Goal: Task Accomplishment & Management: Manage account settings

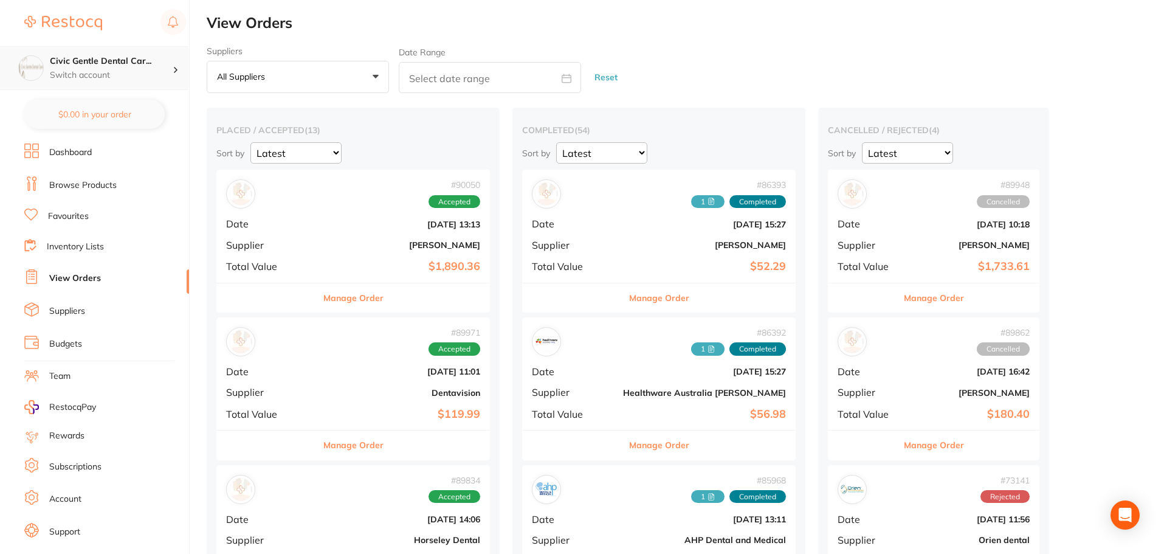
click at [160, 72] on p "Switch account" at bounding box center [111, 75] width 123 height 12
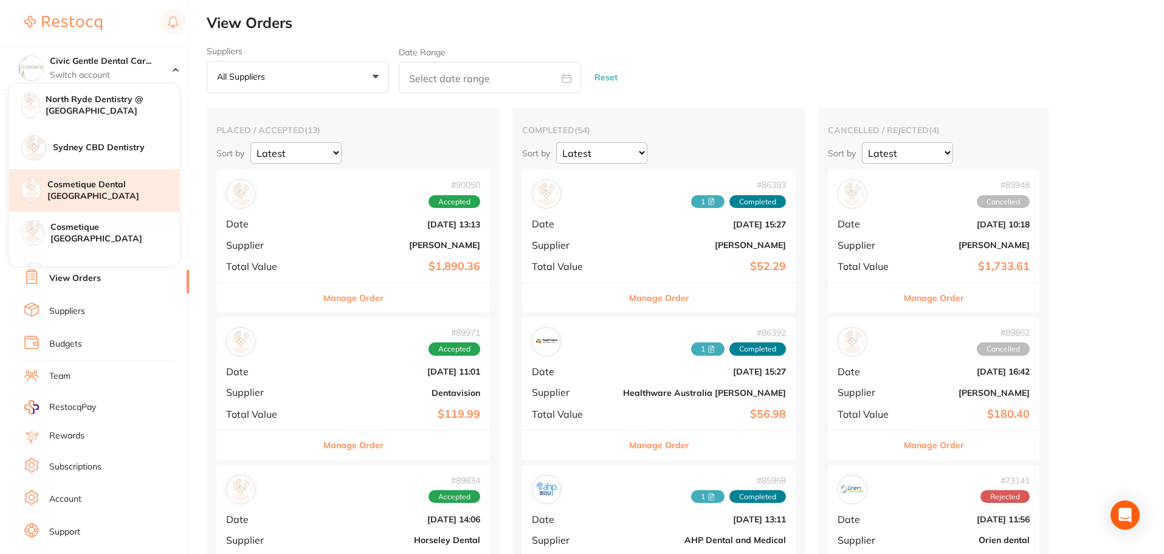
click at [117, 183] on h4 "Cosmetique Dental [GEOGRAPHIC_DATA]" at bounding box center [113, 191] width 132 height 24
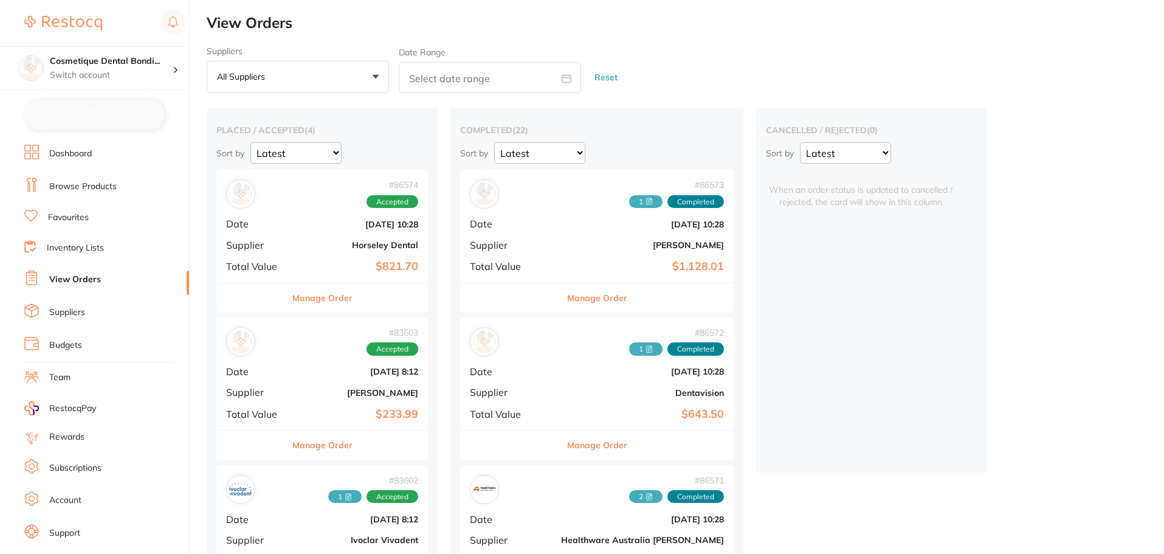
checkbox input "false"
click at [78, 345] on link "Budgets" at bounding box center [65, 344] width 33 height 12
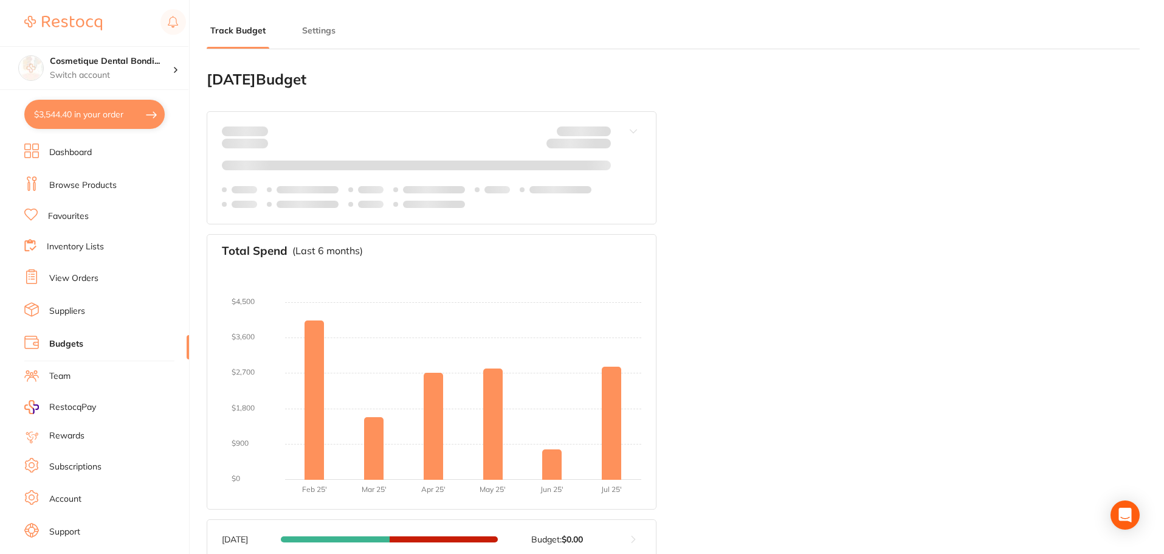
type input "0.0"
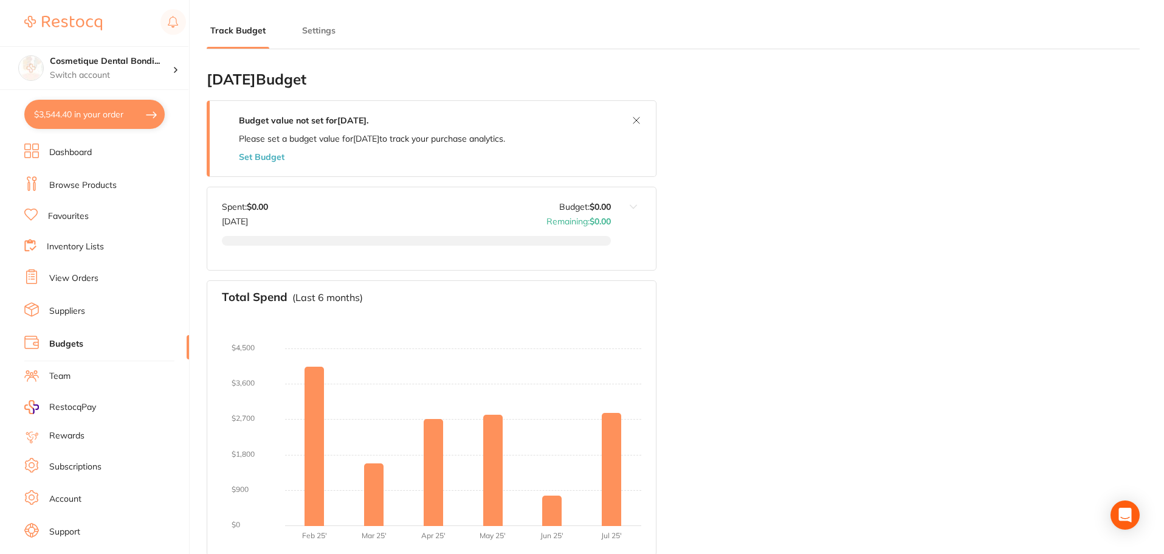
click at [630, 204] on button at bounding box center [633, 228] width 45 height 83
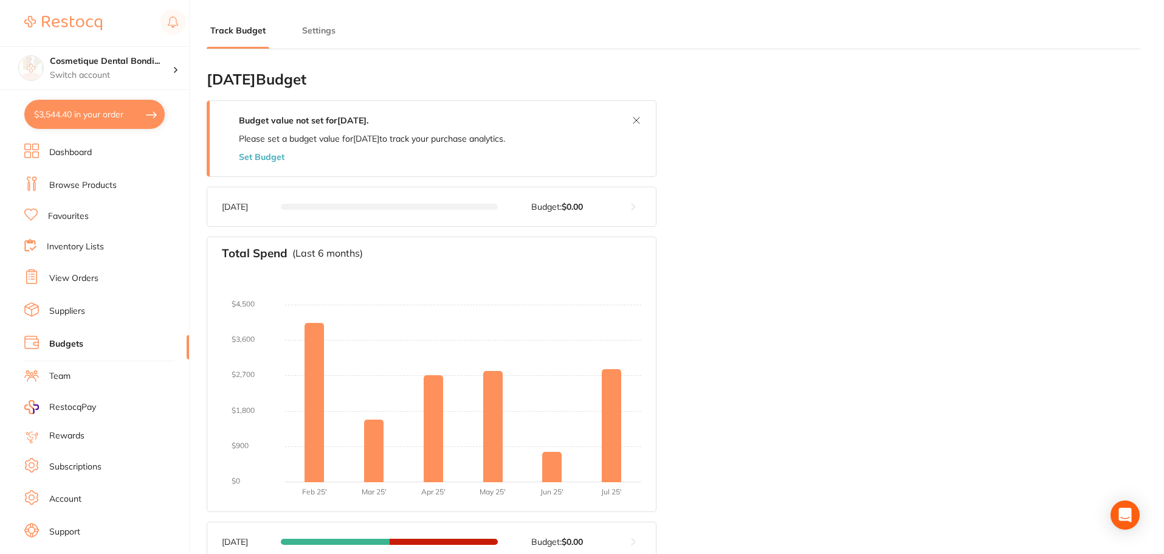
click at [629, 212] on button at bounding box center [633, 206] width 45 height 39
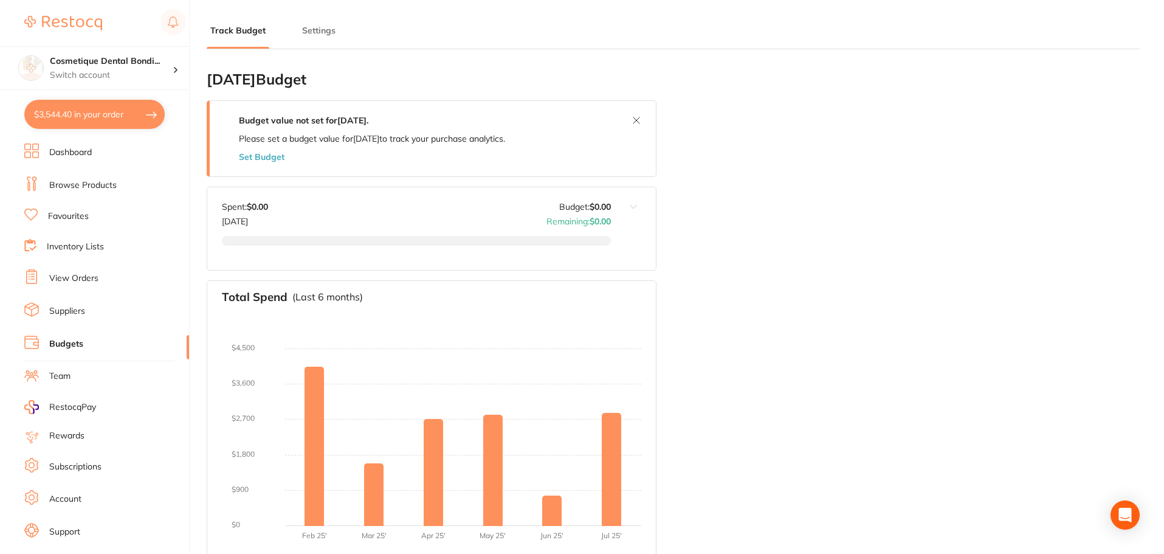
click at [629, 212] on button at bounding box center [633, 228] width 45 height 83
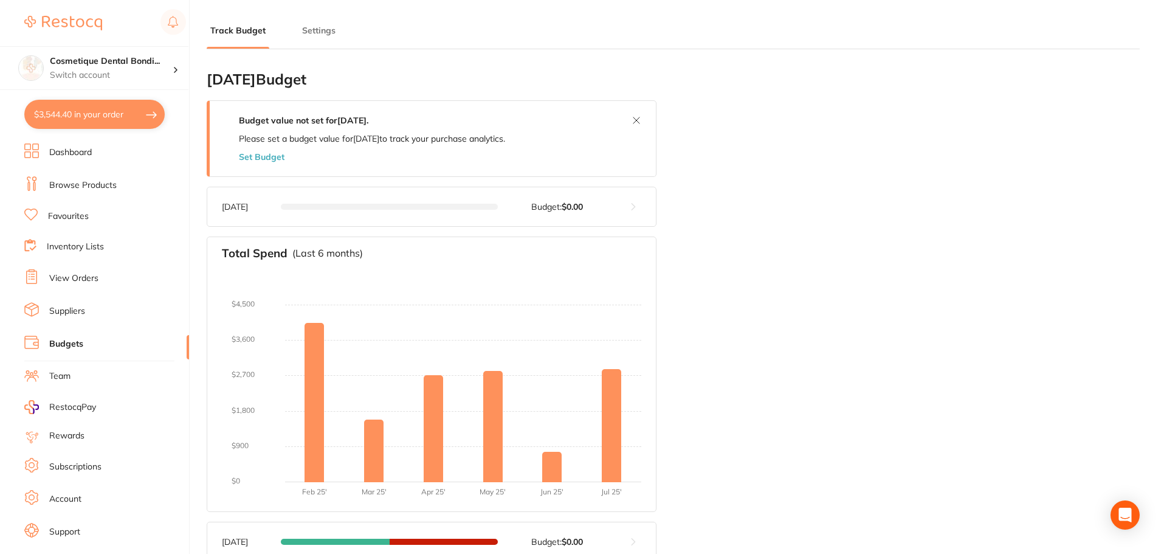
click at [310, 31] on button "Settings" at bounding box center [318, 31] width 41 height 12
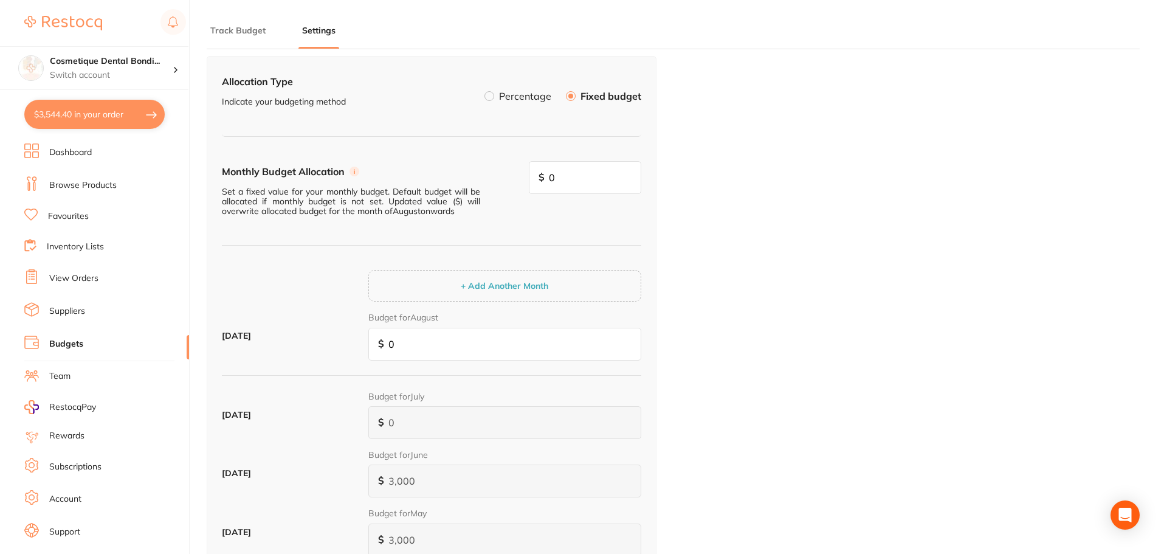
scroll to position [61, 0]
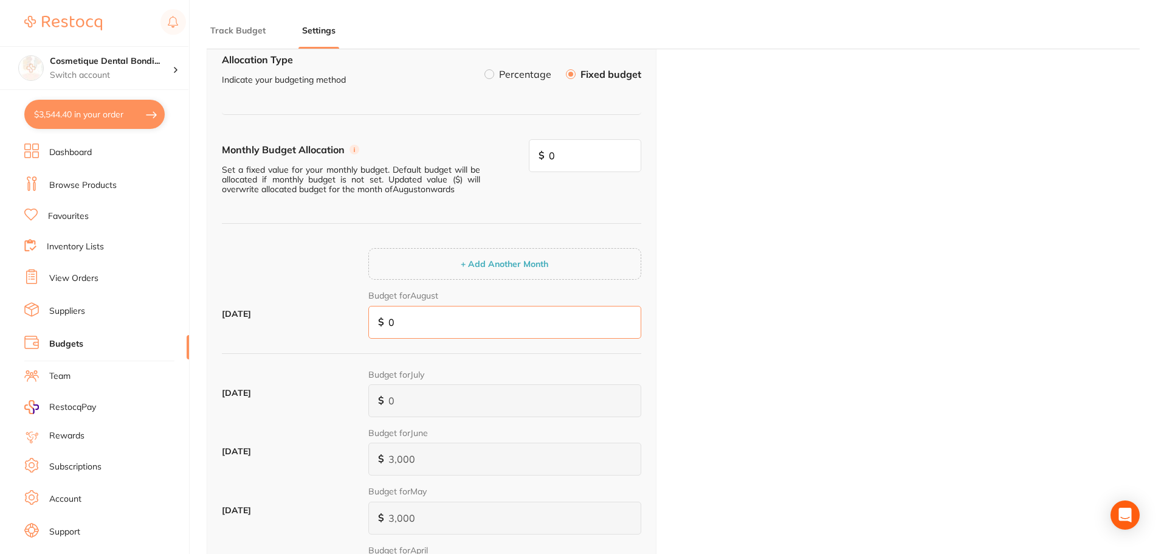
drag, startPoint x: 455, startPoint y: 319, endPoint x: 352, endPoint y: 318, distance: 103.3
click at [352, 318] on div "August 2025 Budget for August $ 0" at bounding box center [431, 318] width 419 height 58
type input "3"
type input "30"
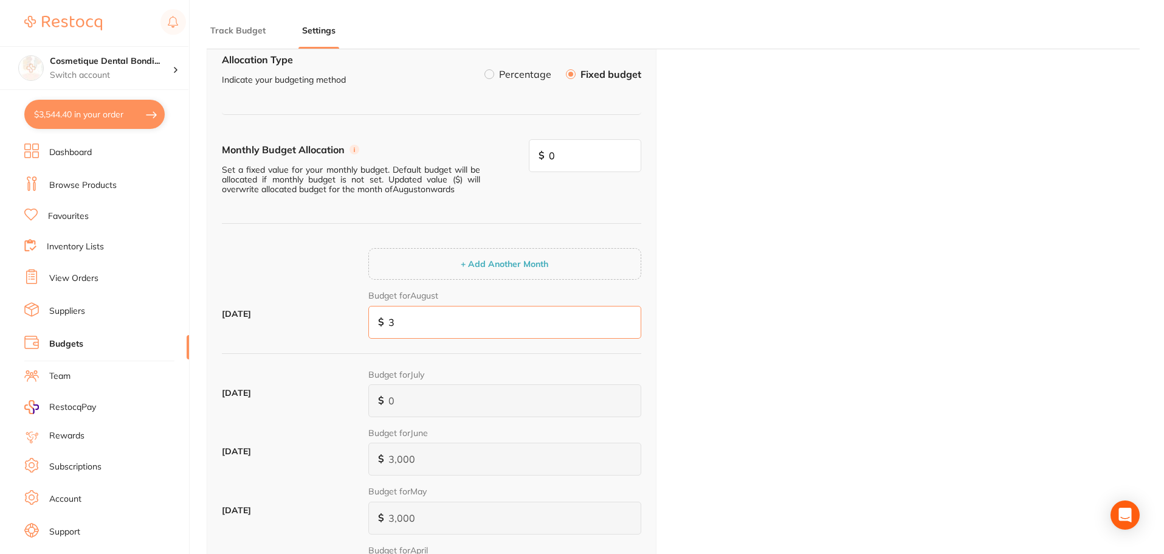
type input "30"
type input "300"
type input "3,000"
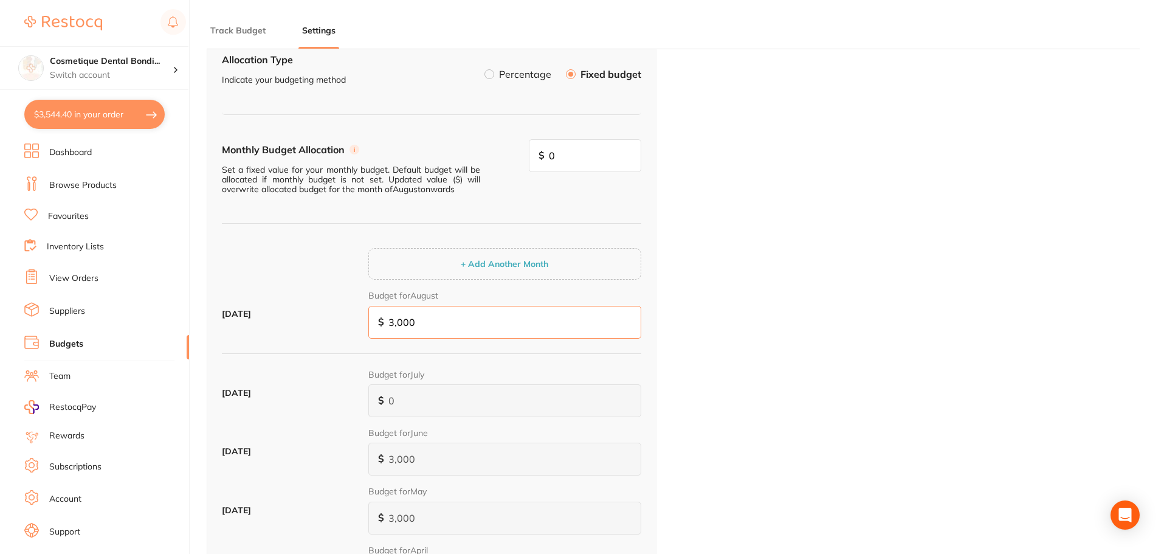
type input "3,000"
click at [701, 323] on div "Budget Allocation Allocation Type Indicate your budgeting method Percentage Fix…" at bounding box center [673, 405] width 933 height 814
click at [541, 264] on button "+ Add Another Month" at bounding box center [504, 263] width 95 height 11
drag, startPoint x: 415, startPoint y: 321, endPoint x: 352, endPoint y: 316, distance: 62.8
click at [352, 316] on div "September 2025 Budget for September Remove $ 0" at bounding box center [431, 318] width 419 height 58
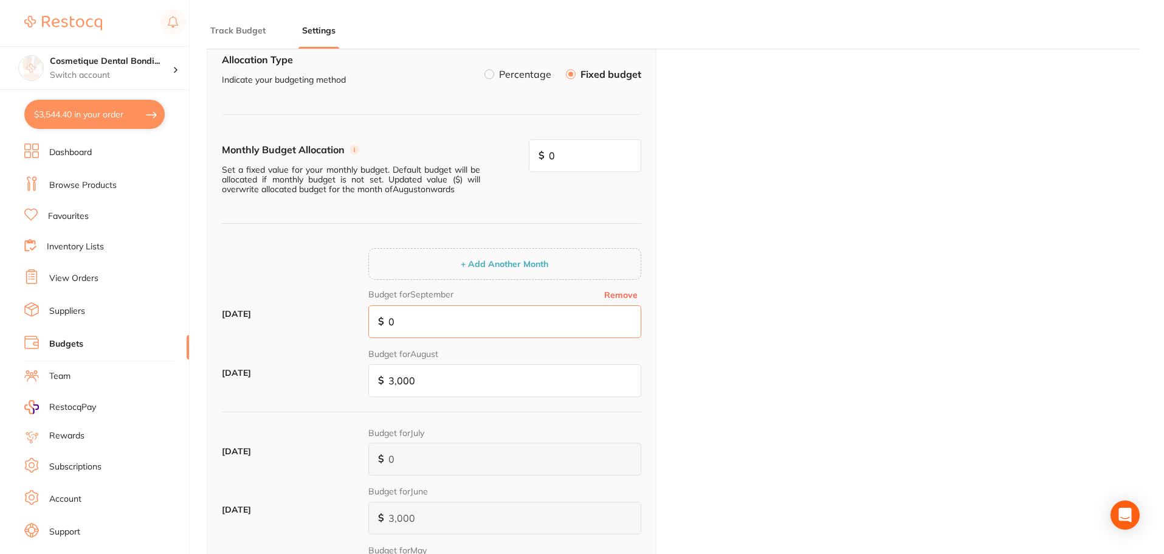
type input "3"
type input "30"
type input "300"
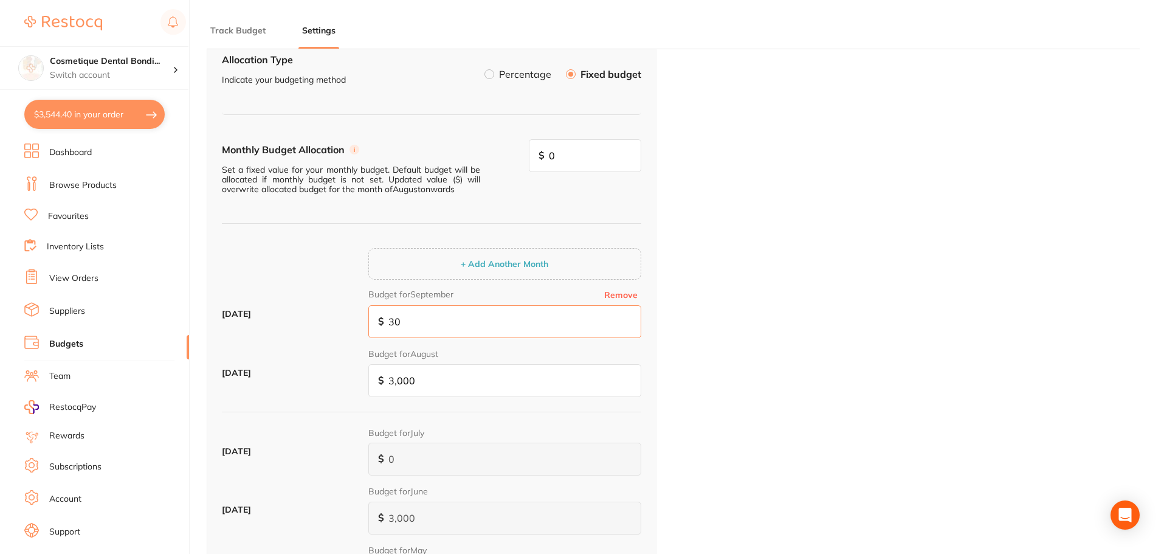
type input "300"
type input "3,000"
click at [457, 258] on button "+ Add Another Month" at bounding box center [504, 263] width 95 height 11
type input "0"
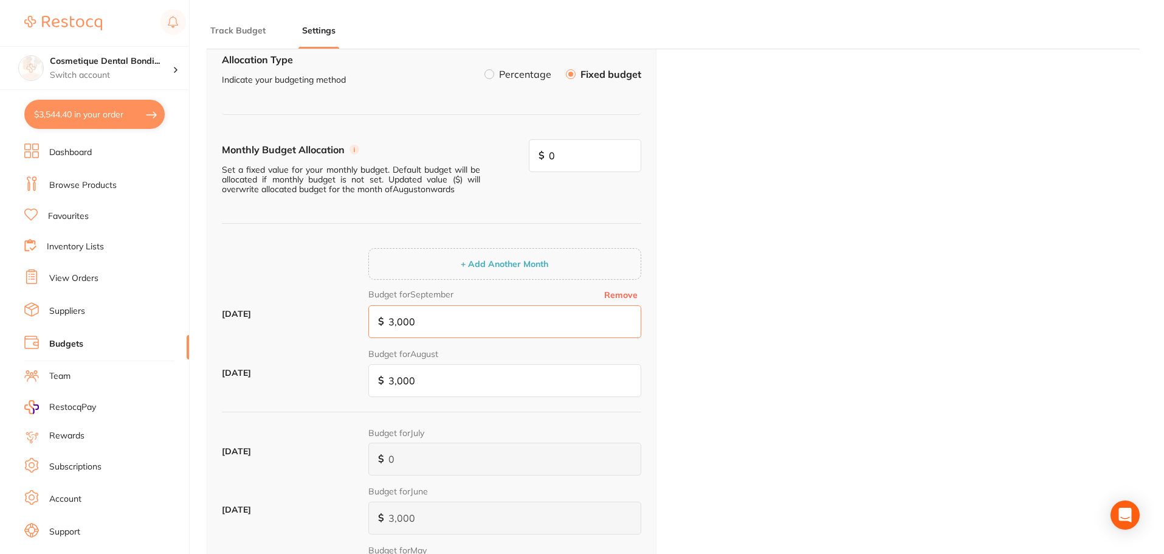
type input "0"
drag, startPoint x: 441, startPoint y: 326, endPoint x: 399, endPoint y: 325, distance: 42.0
click at [345, 325] on div "October 2025 Budget for October Remove $ 0" at bounding box center [431, 318] width 419 height 58
type input "3"
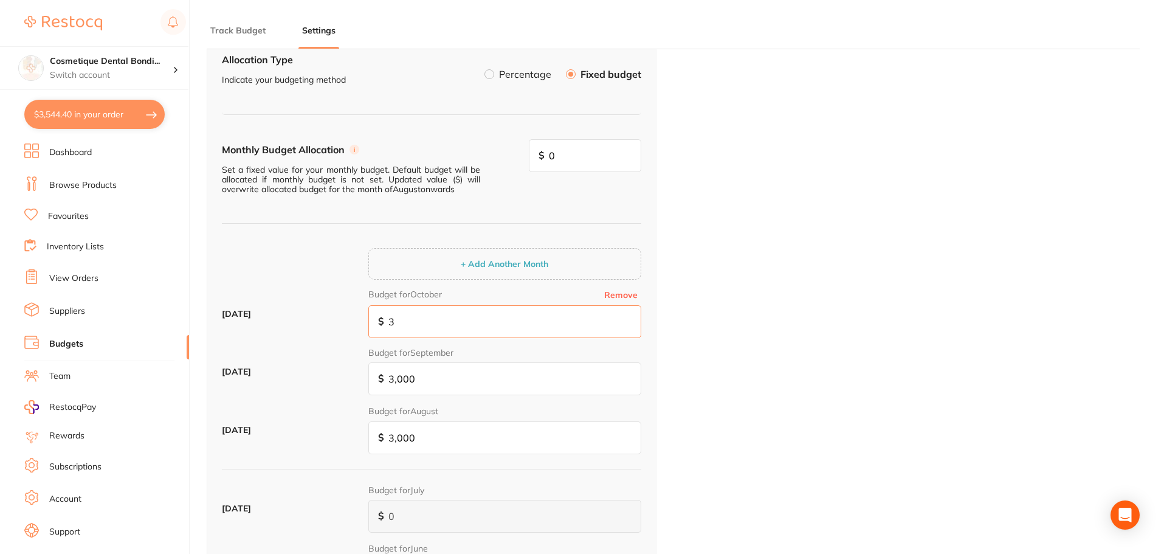
type input "30"
type input "300"
type input "3,000"
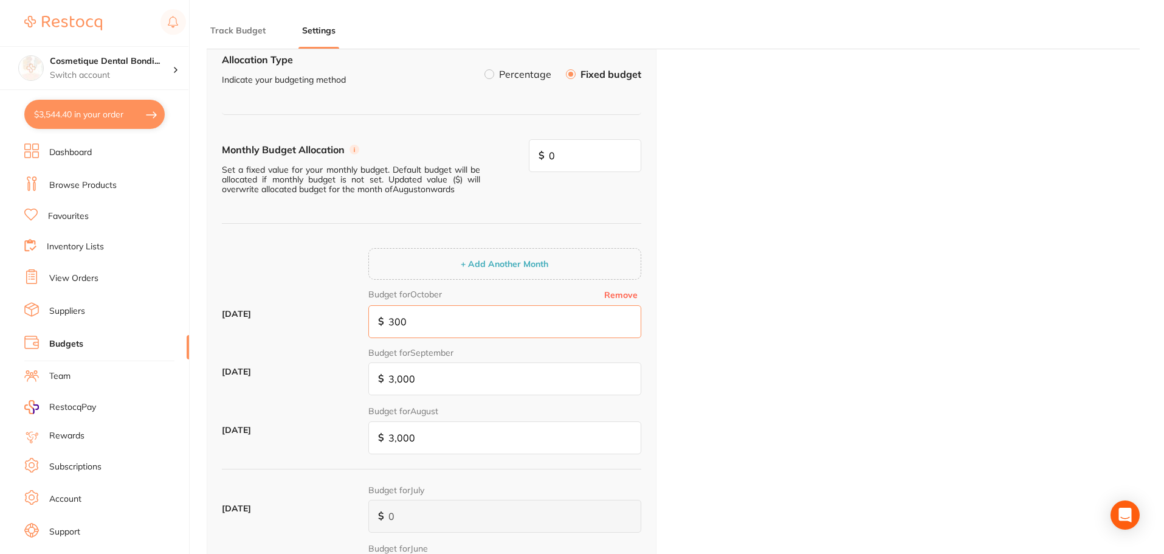
type input "3,000"
click at [496, 269] on button "+ Add Another Month" at bounding box center [504, 263] width 95 height 11
type input "0"
drag, startPoint x: 441, startPoint y: 328, endPoint x: 291, endPoint y: 318, distance: 150.4
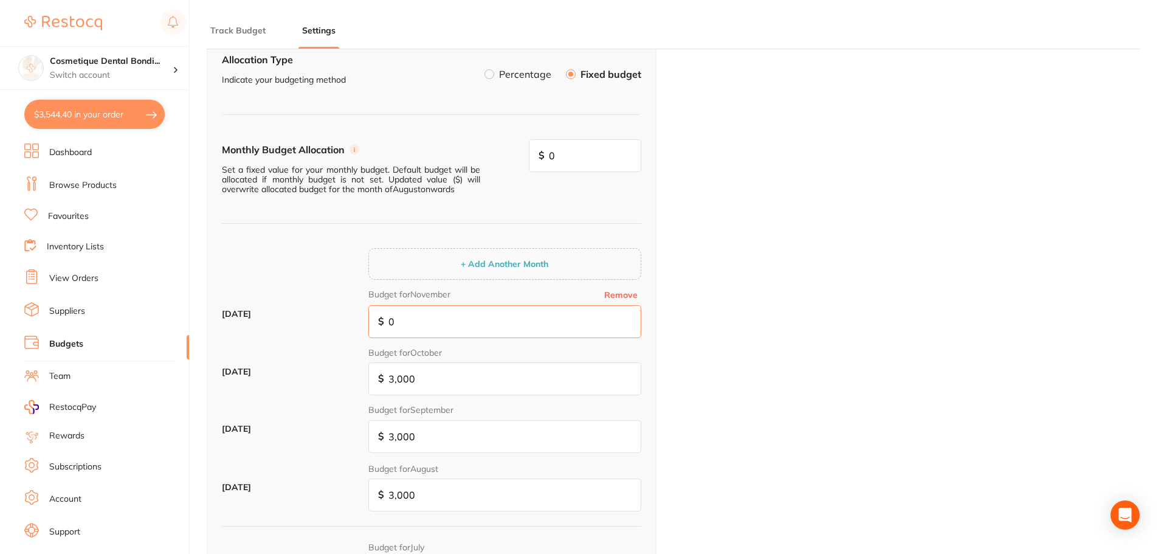
click at [291, 318] on div "November 2025 Budget for November Remove $ 0" at bounding box center [431, 318] width 419 height 58
type input "3"
type input "30"
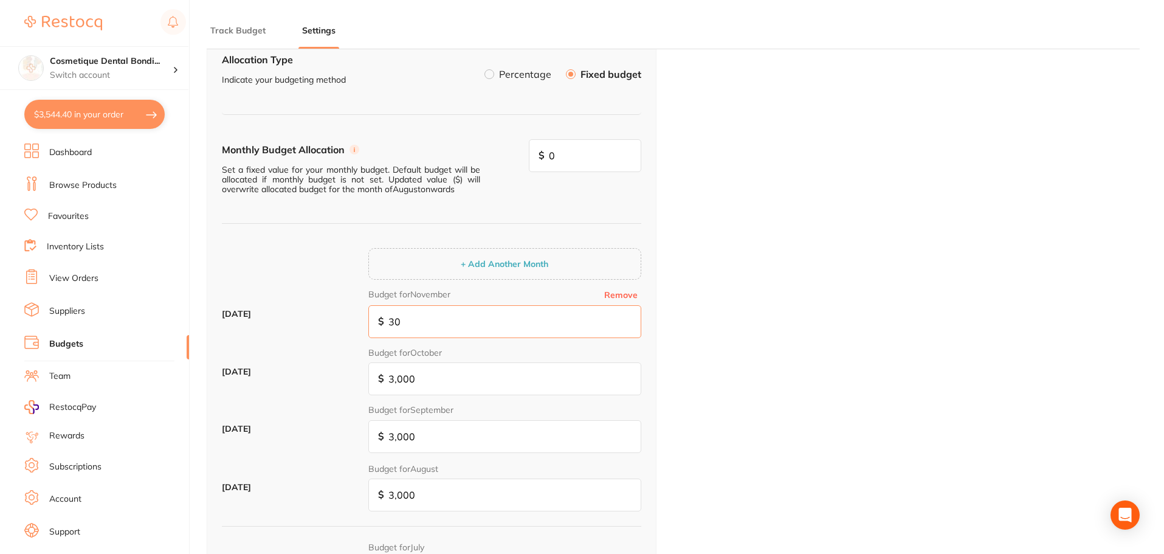
type input "300"
type input "3,000"
click at [500, 263] on button "+ Add Another Month" at bounding box center [504, 263] width 95 height 11
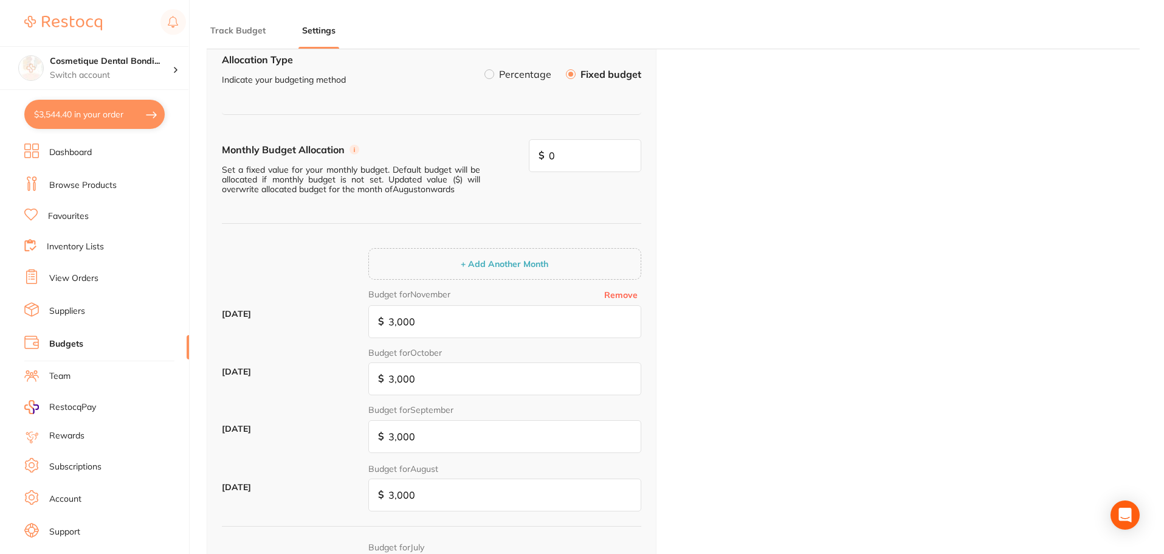
type input "0"
drag, startPoint x: 435, startPoint y: 329, endPoint x: 322, endPoint y: 326, distance: 112.5
click at [322, 326] on div "December 2025 Budget for December Remove $ 0" at bounding box center [431, 318] width 419 height 58
type input "2"
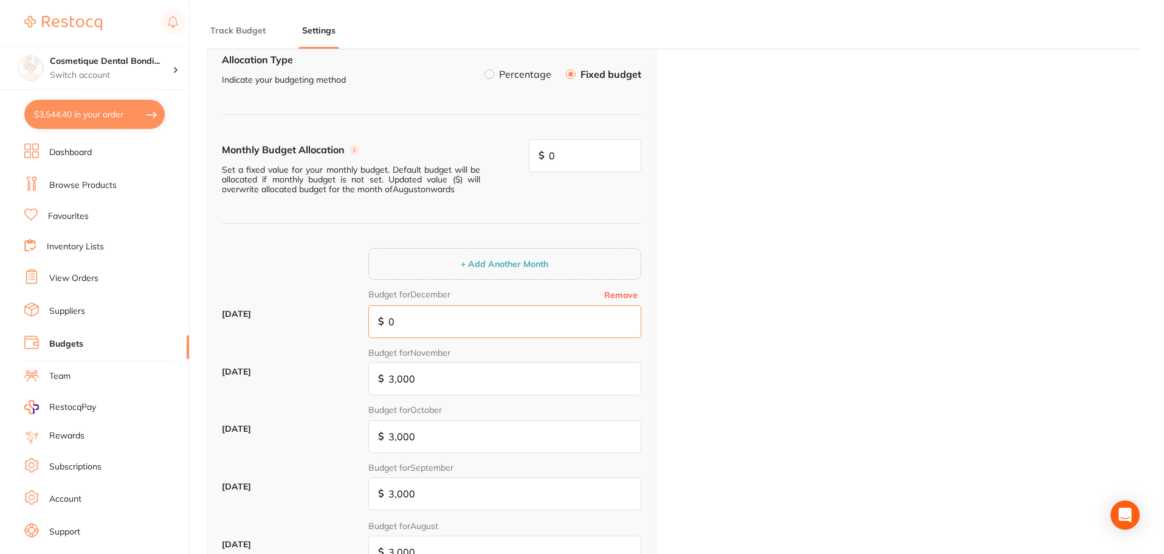
type input "2"
type input "25"
type input "250"
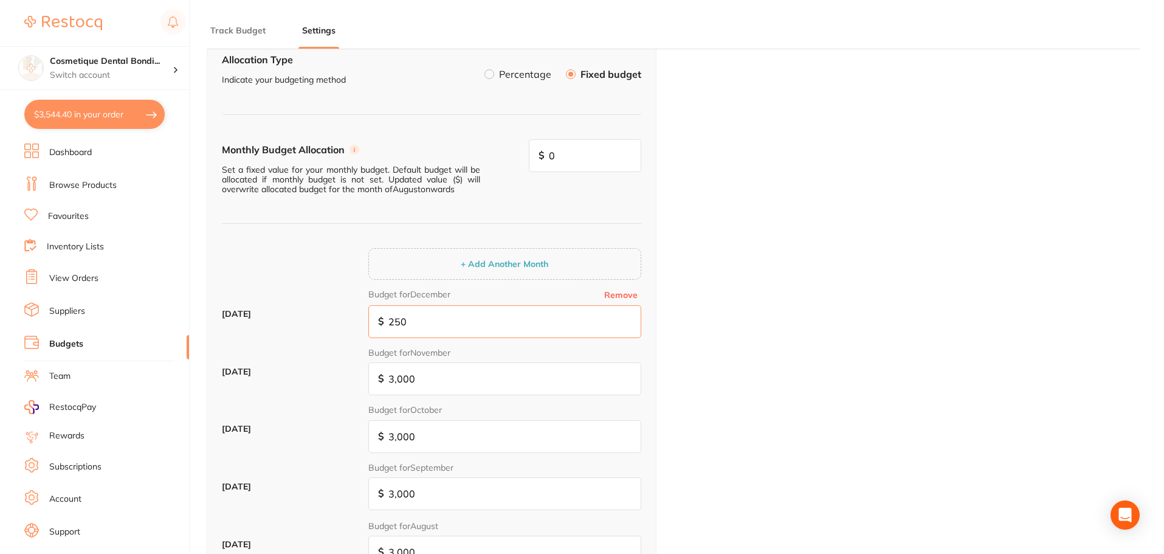
type input "2,500"
click at [748, 314] on div "Budget Allocation Allocation Type Indicate your budgeting method Percentage Fix…" at bounding box center [673, 520] width 933 height 1044
click at [782, 314] on div "Budget Allocation Allocation Type Indicate your budgeting method Percentage Fix…" at bounding box center [673, 520] width 933 height 1044
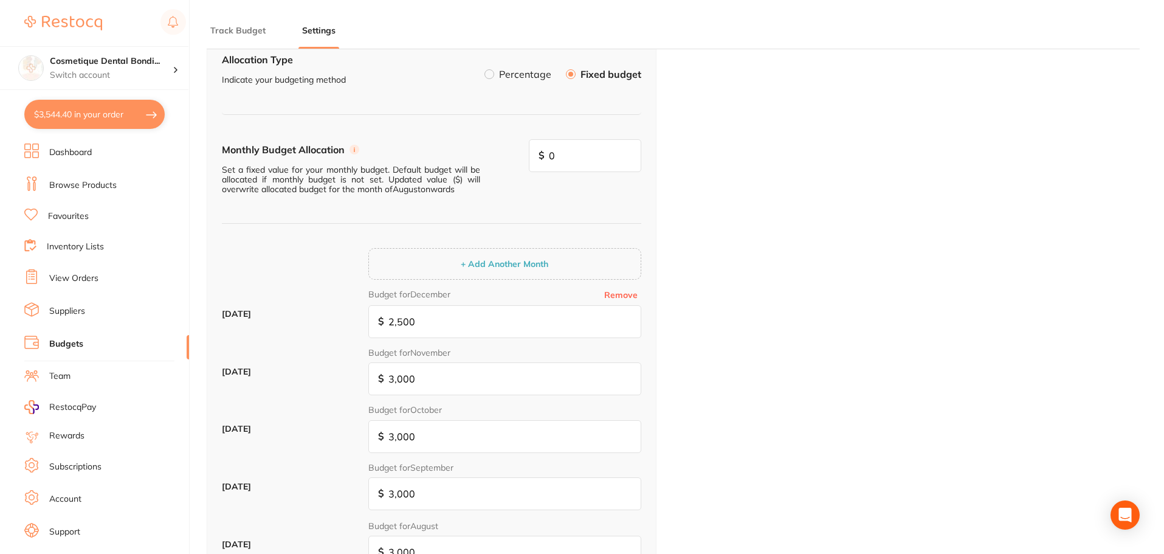
click at [809, 248] on div "Budget Allocation Allocation Type Indicate your budgeting method Percentage Fix…" at bounding box center [673, 520] width 933 height 1044
drag, startPoint x: 523, startPoint y: 153, endPoint x: 478, endPoint y: 151, distance: 44.4
click at [479, 151] on div "Monthly Budget Allocation Set a fixed value for your monthly budget. Default bu…" at bounding box center [431, 181] width 419 height 85
type input "3,000"
click at [756, 196] on div "Budget Allocation Allocation Type Indicate your budgeting method Percentage Fix…" at bounding box center [673, 520] width 933 height 1044
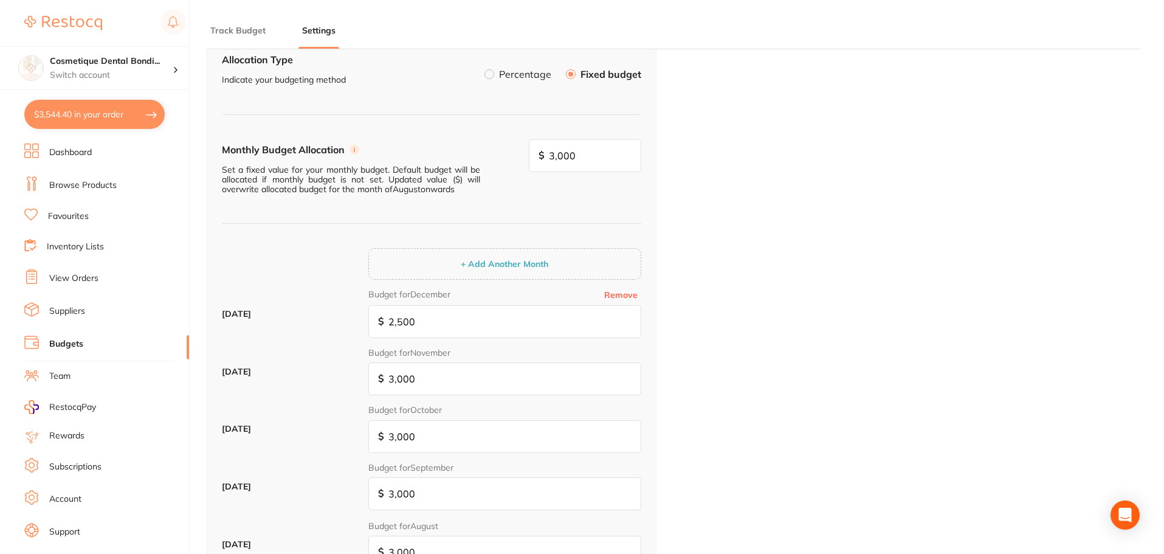
click at [835, 303] on div "Budget Allocation Allocation Type Indicate your budgeting method Percentage Fix…" at bounding box center [673, 520] width 933 height 1044
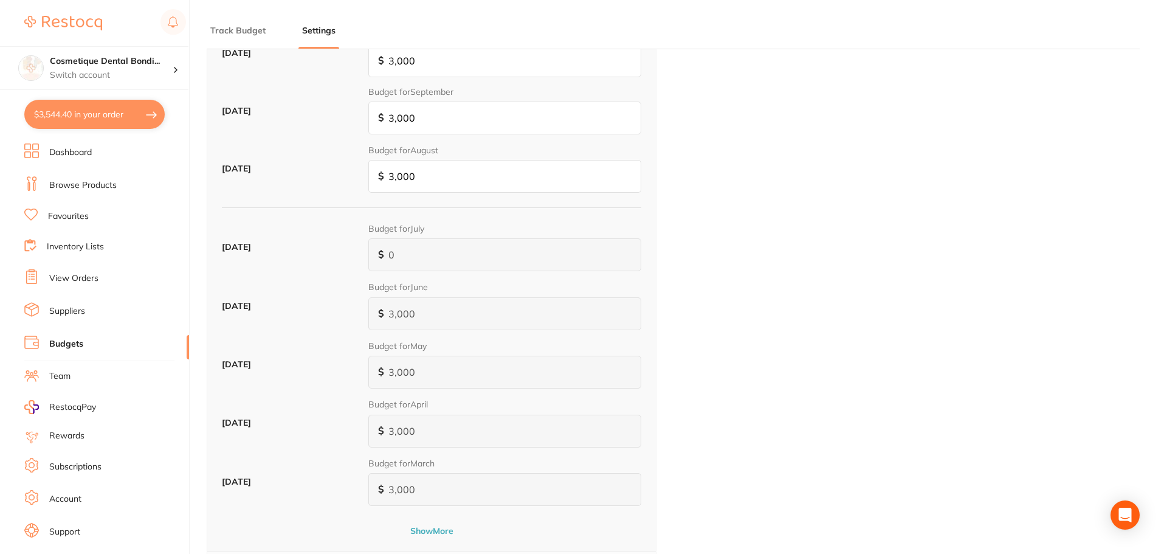
scroll to position [549, 0]
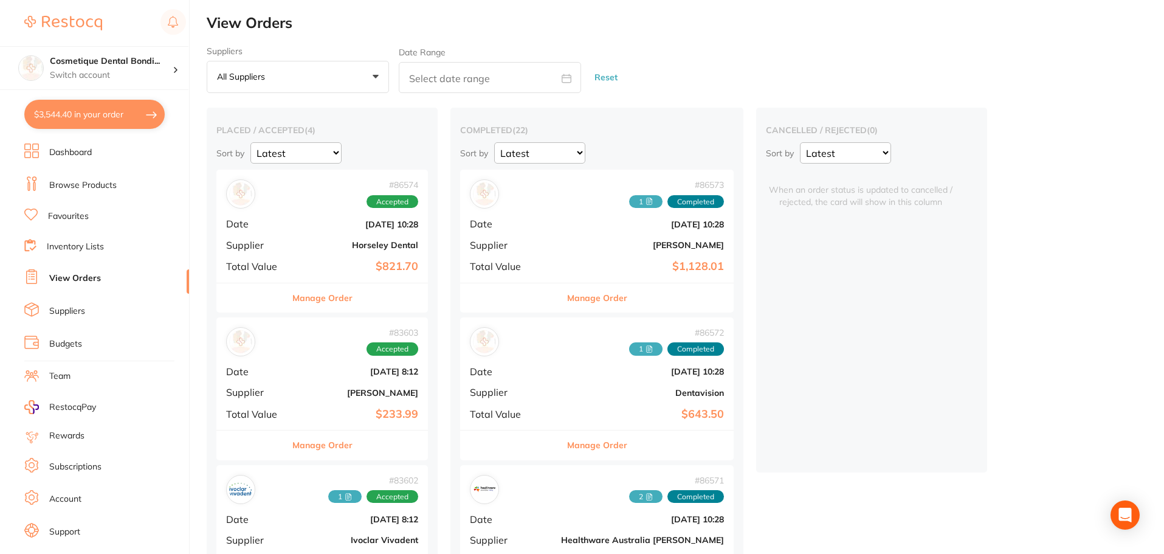
click at [78, 349] on link "Budgets" at bounding box center [65, 344] width 33 height 12
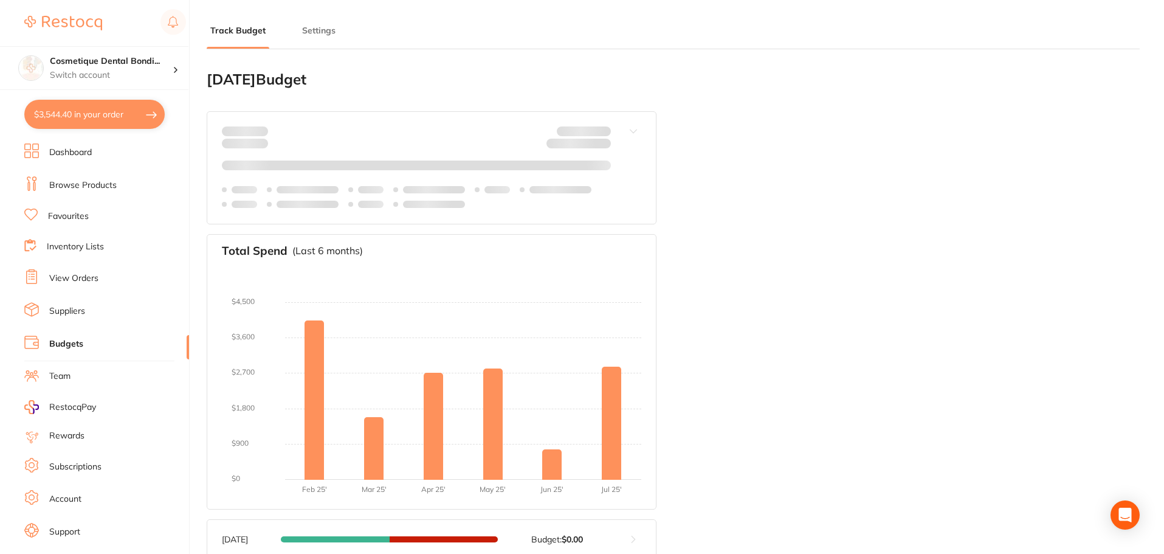
type input "0.0"
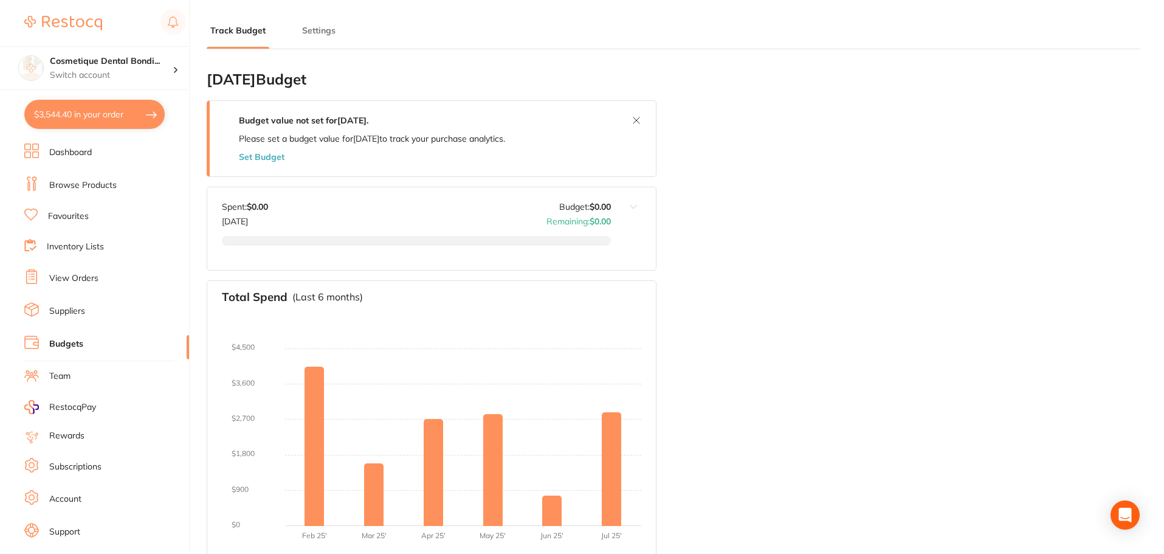
click at [262, 152] on button "Set Budget" at bounding box center [262, 157] width 46 height 10
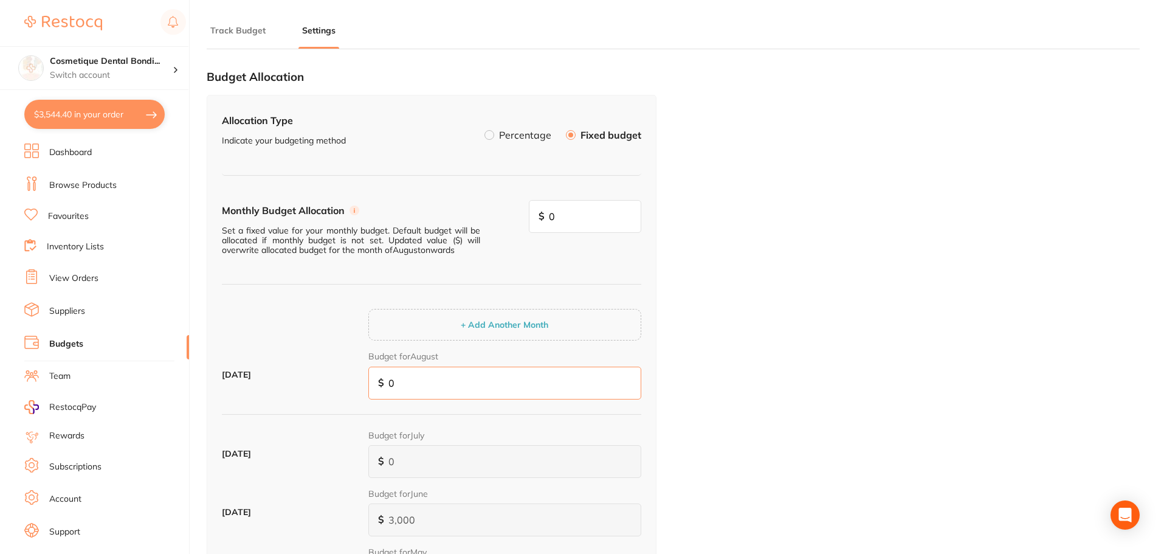
drag, startPoint x: 389, startPoint y: 380, endPoint x: 208, endPoint y: 380, distance: 181.1
click at [227, 380] on div "August 2025 Budget for August $ 0" at bounding box center [431, 379] width 419 height 58
type input "3"
type input "30"
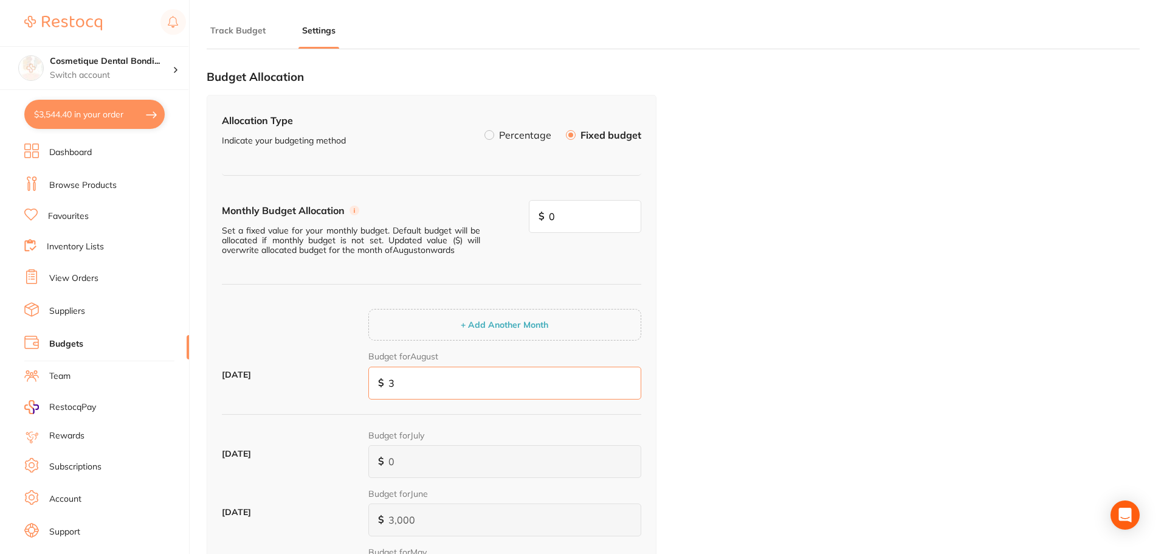
type input "30"
type input "300"
type input "3,000"
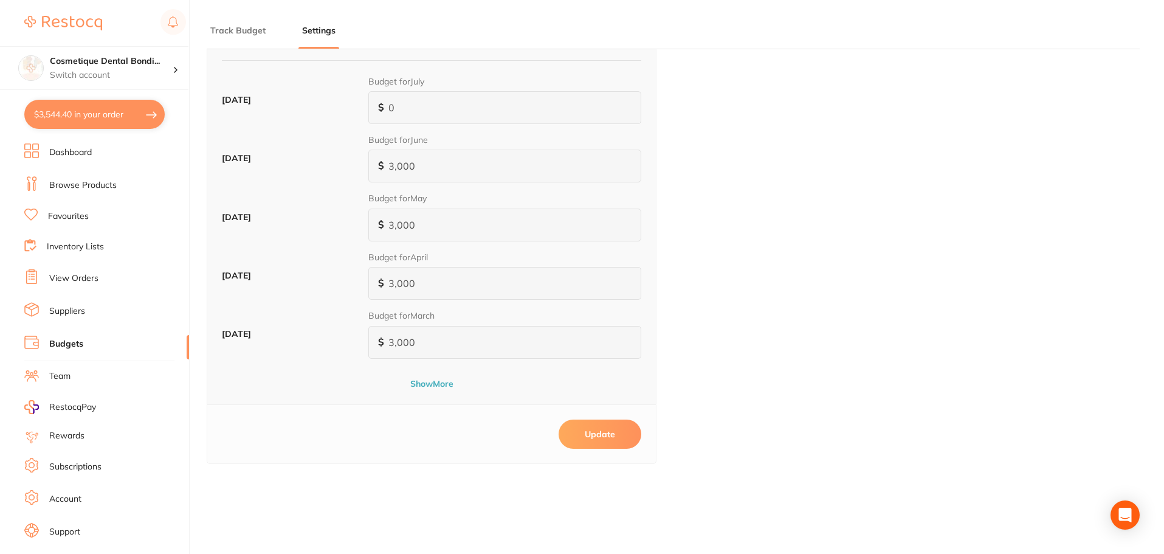
scroll to position [361, 0]
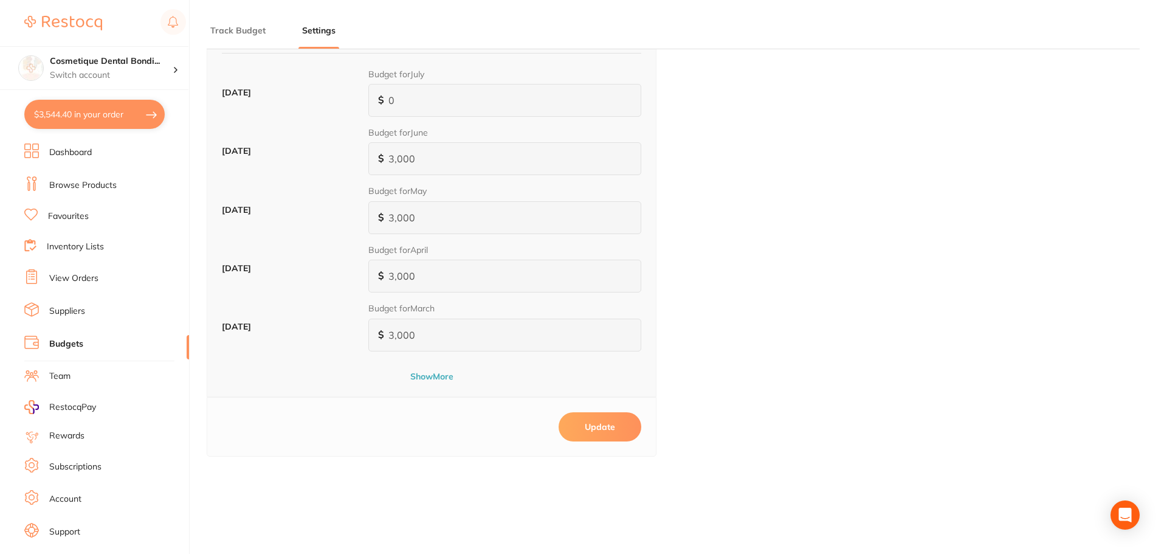
type input "3,000"
click at [599, 433] on button "Update" at bounding box center [600, 426] width 83 height 29
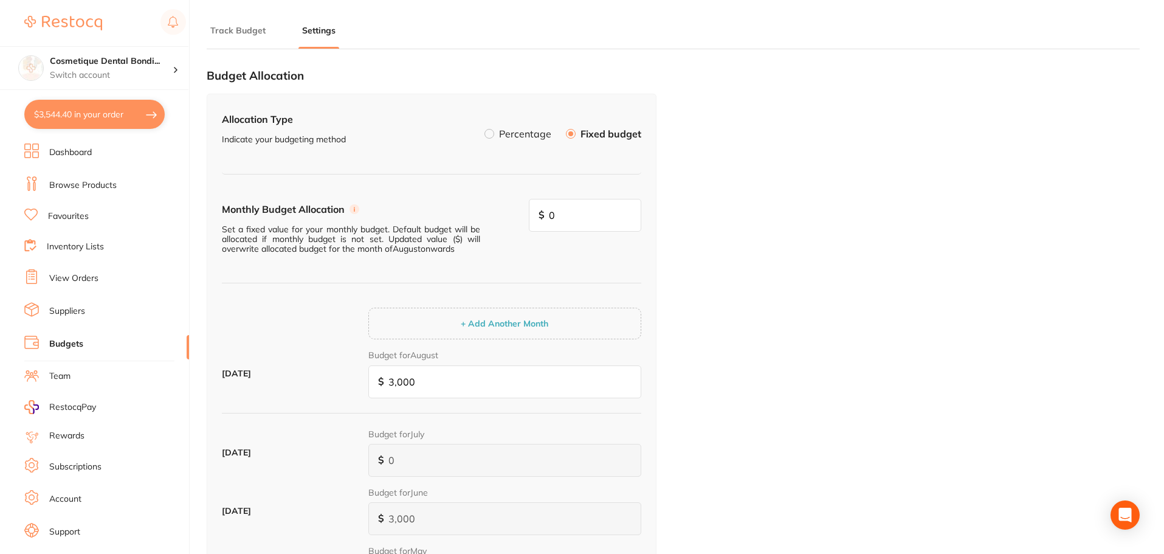
scroll to position [0, 0]
click at [591, 224] on input "0" at bounding box center [585, 216] width 113 height 33
drag, startPoint x: 585, startPoint y: 215, endPoint x: 484, endPoint y: 215, distance: 100.9
click at [484, 215] on div "Monthly Budget Allocation Set a fixed value for your monthly budget. Default bu…" at bounding box center [431, 242] width 419 height 85
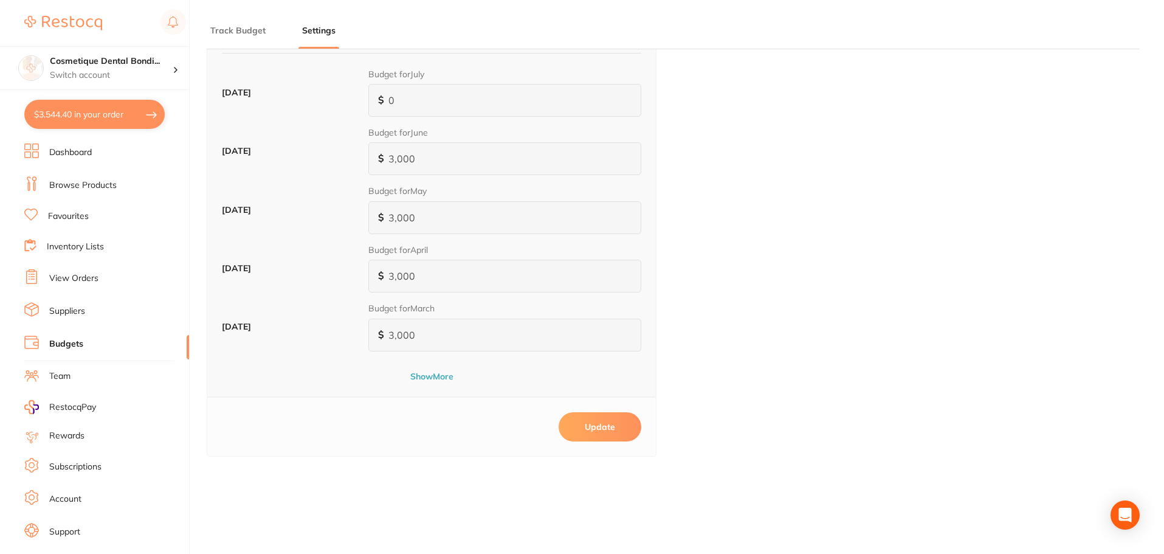
click at [602, 430] on button "Update" at bounding box center [600, 426] width 83 height 29
type input "0"
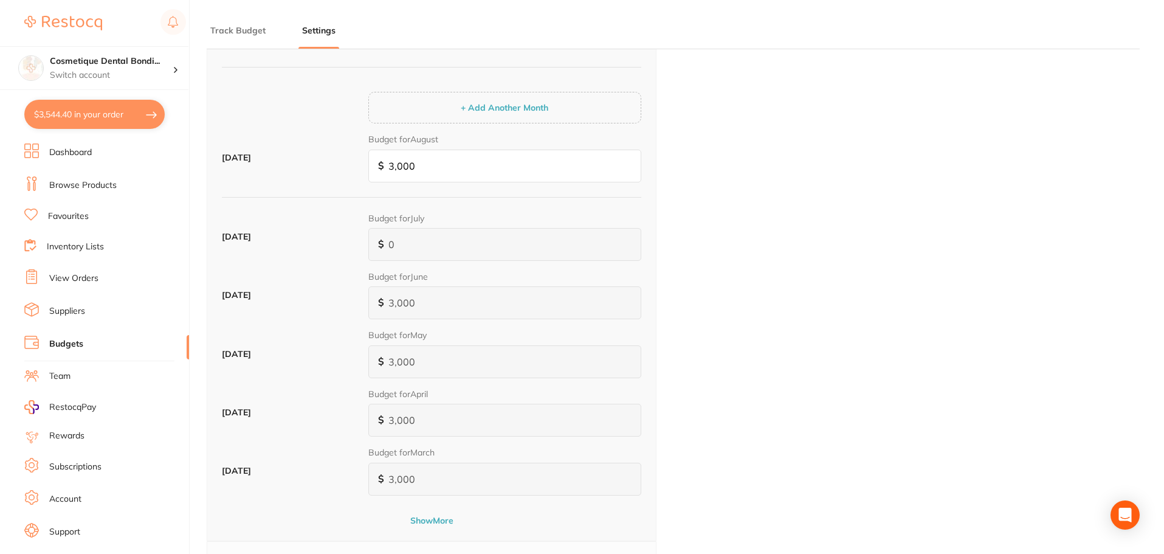
scroll to position [57, 0]
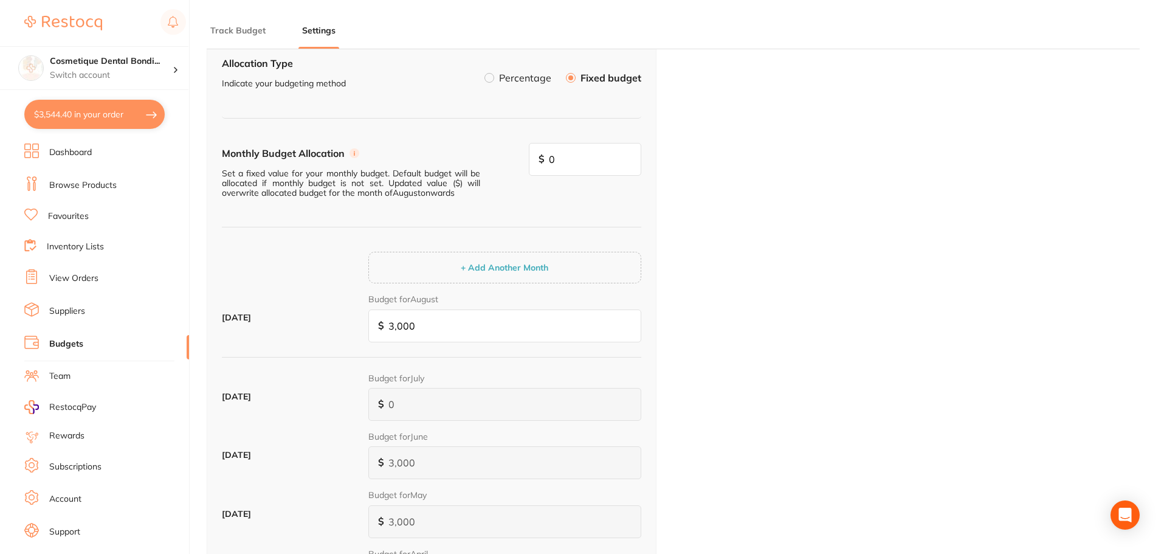
click at [563, 269] on div "+ Add Another Month" at bounding box center [504, 268] width 273 height 32
drag, startPoint x: 420, startPoint y: 320, endPoint x: 390, endPoint y: 326, distance: 30.4
click at [390, 326] on input "0" at bounding box center [504, 325] width 273 height 33
type input "3"
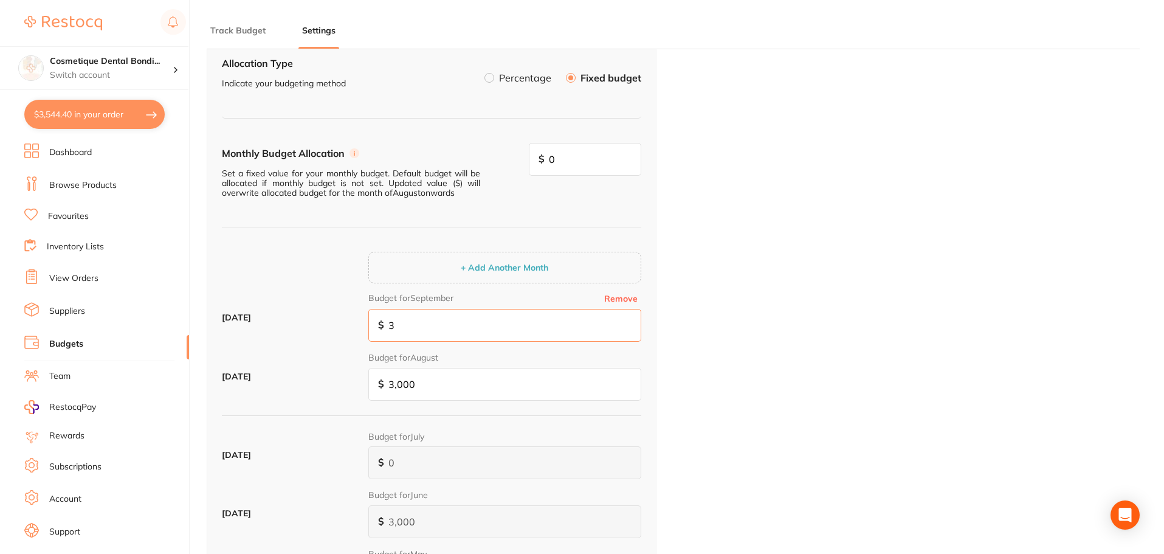
type input "30"
type input "300"
type input "3,000"
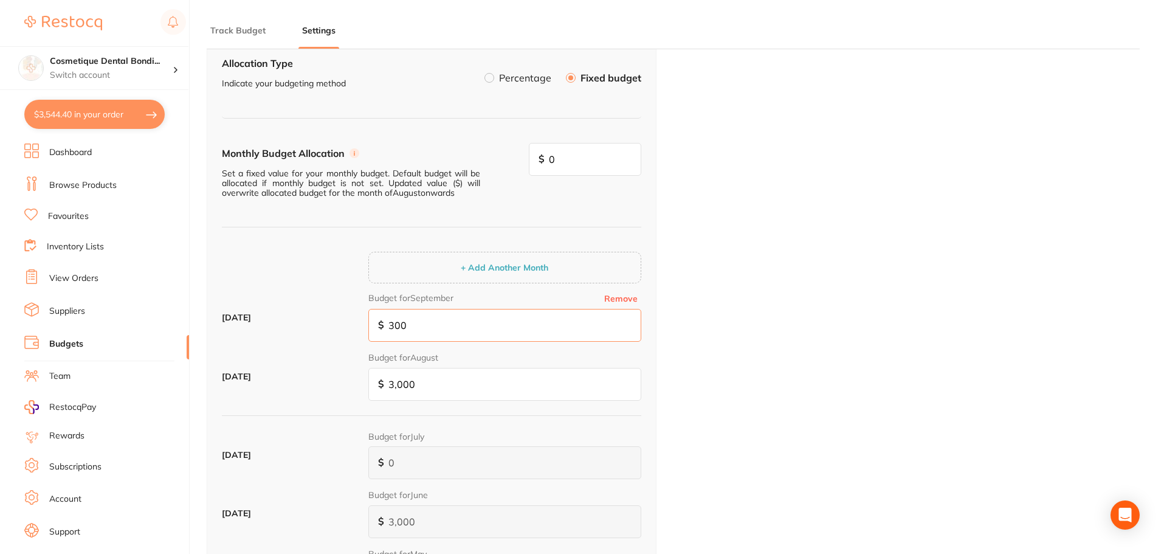
type input "3,000"
click at [483, 272] on button "+ Add Another Month" at bounding box center [504, 267] width 95 height 11
type input "0"
drag, startPoint x: 338, startPoint y: 325, endPoint x: 300, endPoint y: 325, distance: 37.7
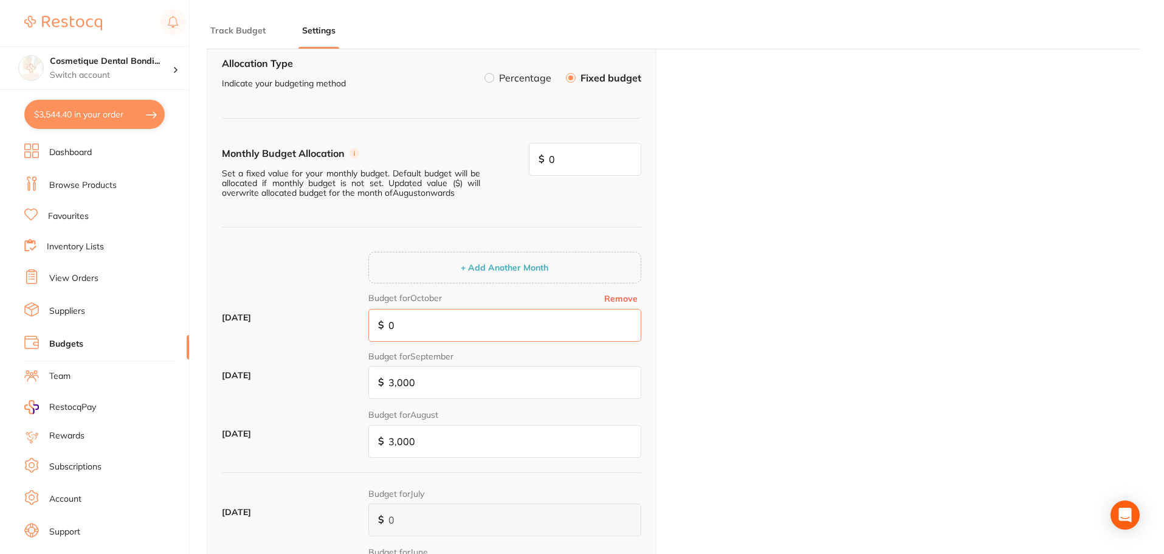
click at [301, 325] on div "October 2025 Budget for October Remove $ 0" at bounding box center [431, 322] width 419 height 58
type input "2"
type input "0"
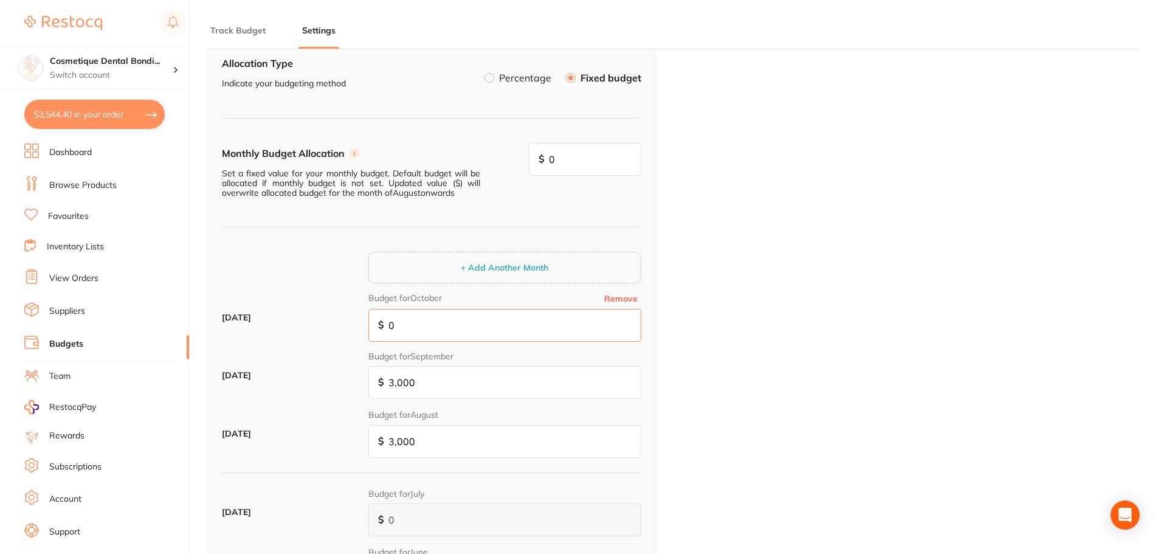
type input "3"
type input "30"
type input "300"
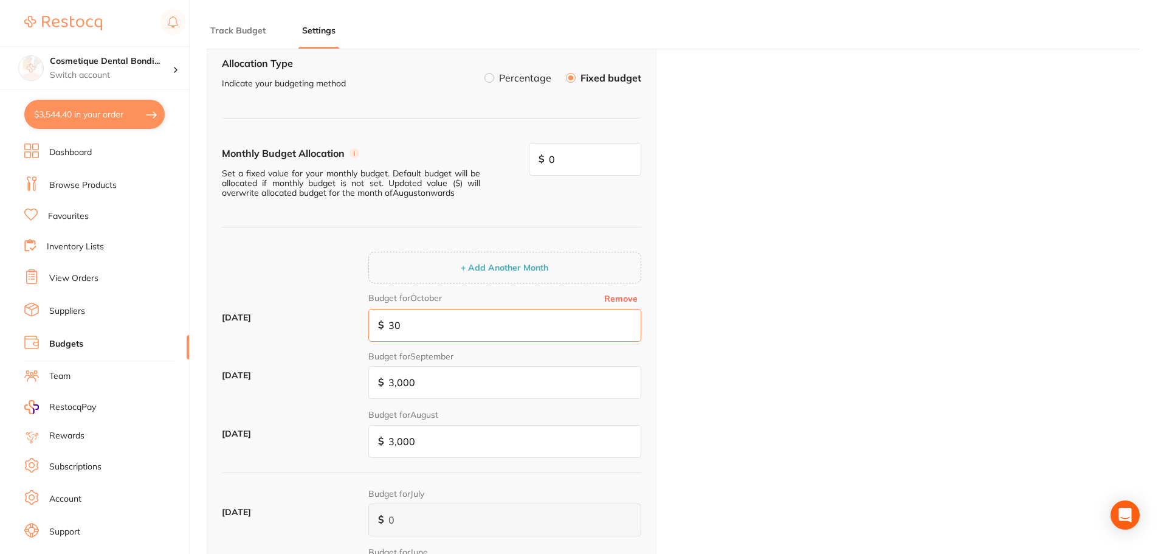
type input "300"
type input "3,000"
click at [503, 266] on button "+ Add Another Month" at bounding box center [504, 267] width 95 height 11
type input "0"
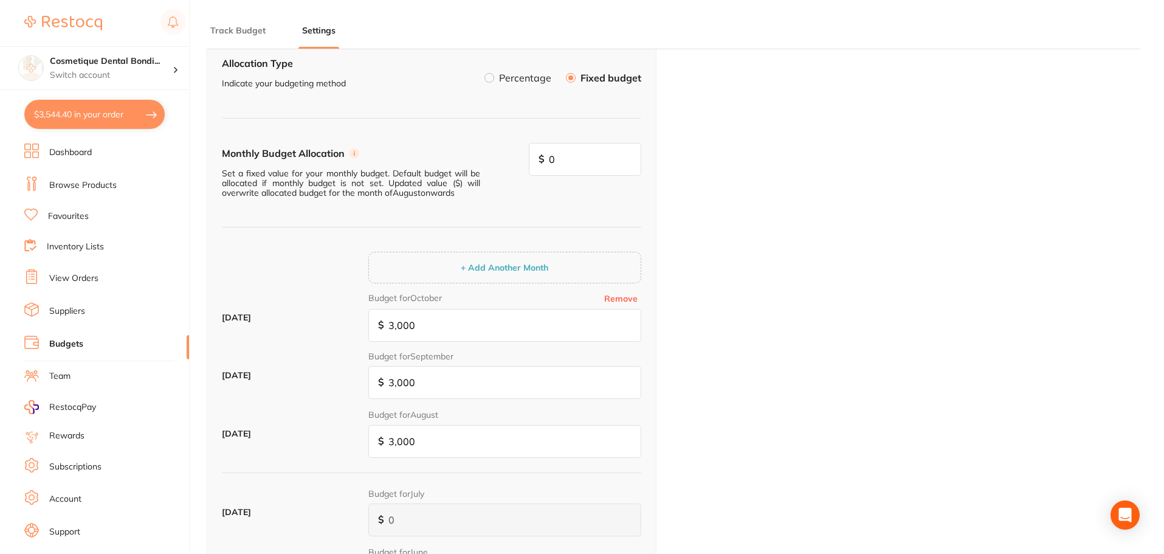
type input "0"
drag, startPoint x: 360, startPoint y: 315, endPoint x: 331, endPoint y: 317, distance: 28.6
click at [331, 317] on div "November 2025 Budget for November Remove $ 0" at bounding box center [431, 322] width 419 height 58
type input "3"
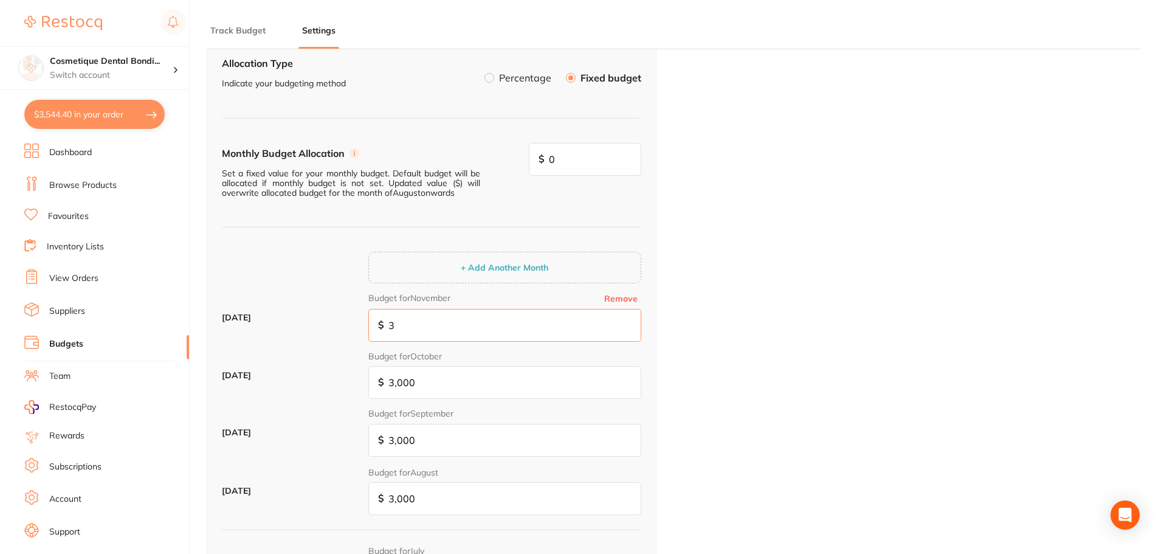
type input "30"
type input "300"
type input "3,000"
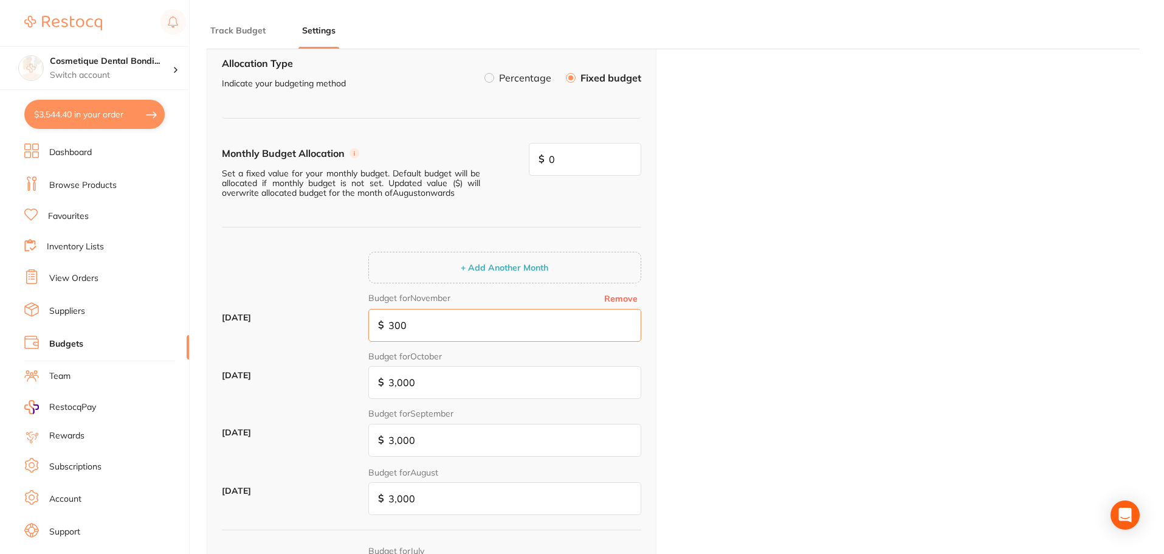
type input "3,000"
click at [516, 255] on div "+ Add Another Month" at bounding box center [504, 268] width 273 height 32
type input "0"
drag, startPoint x: 446, startPoint y: 328, endPoint x: 382, endPoint y: 328, distance: 63.2
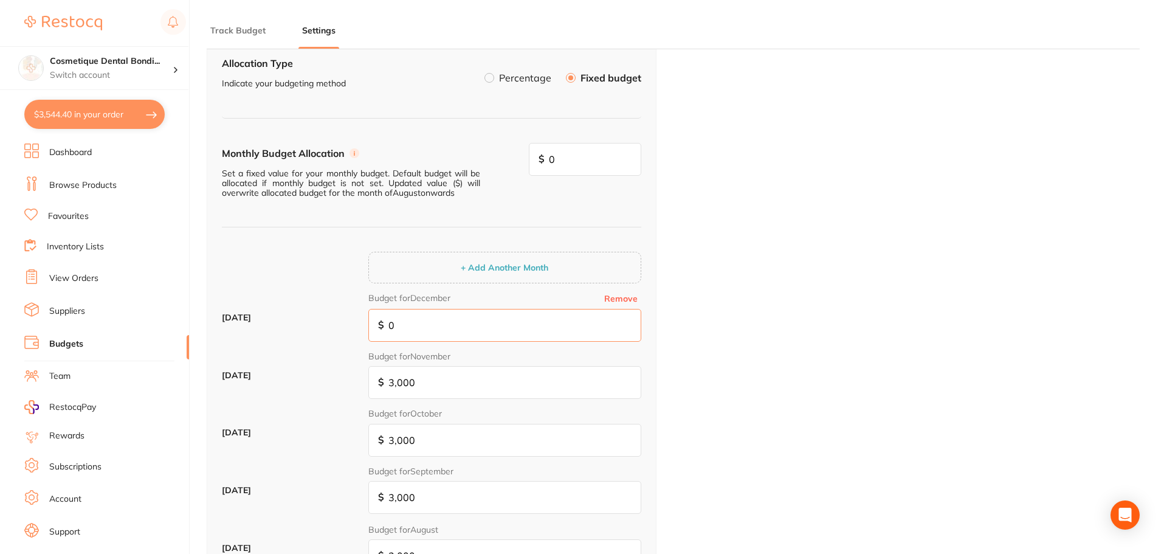
click at [395, 328] on input "0" at bounding box center [504, 325] width 273 height 33
drag, startPoint x: 426, startPoint y: 326, endPoint x: 374, endPoint y: 325, distance: 52.3
click at [374, 325] on input "0" at bounding box center [504, 325] width 273 height 33
type input "2"
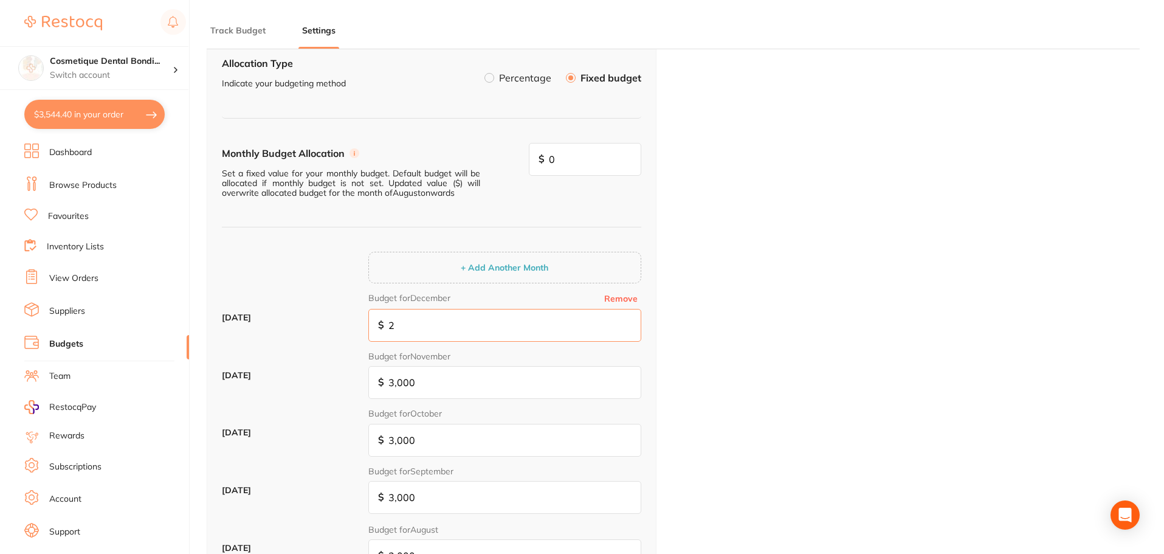
type input "25"
type input "250"
type input "2,500"
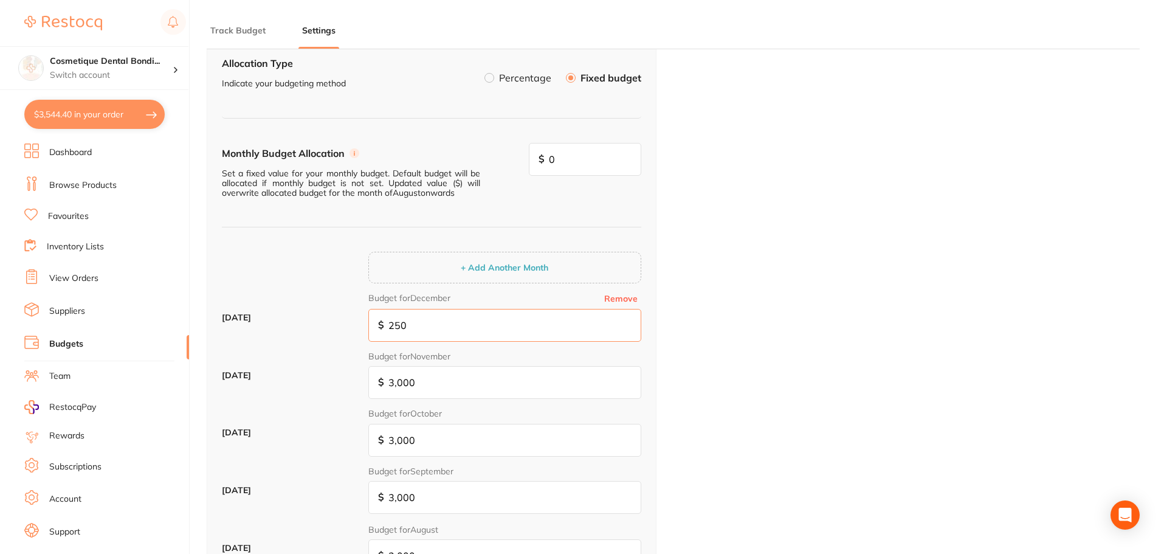
type input "2,500"
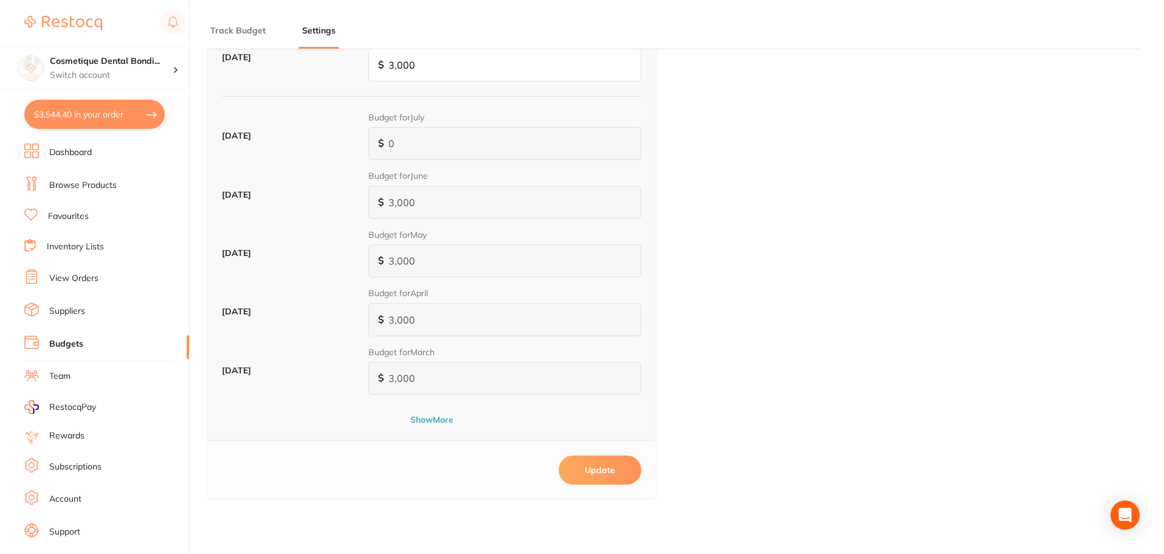
scroll to position [549, 0]
type input "2,500"
click at [618, 464] on button "Update" at bounding box center [600, 468] width 83 height 29
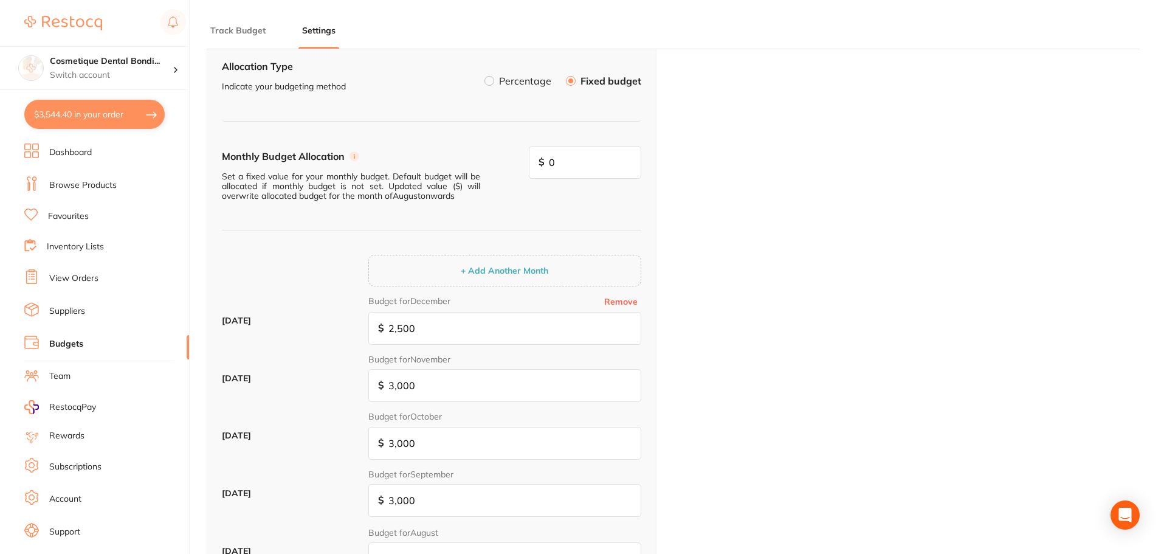
scroll to position [0, 0]
